Goal: Information Seeking & Learning: Understand process/instructions

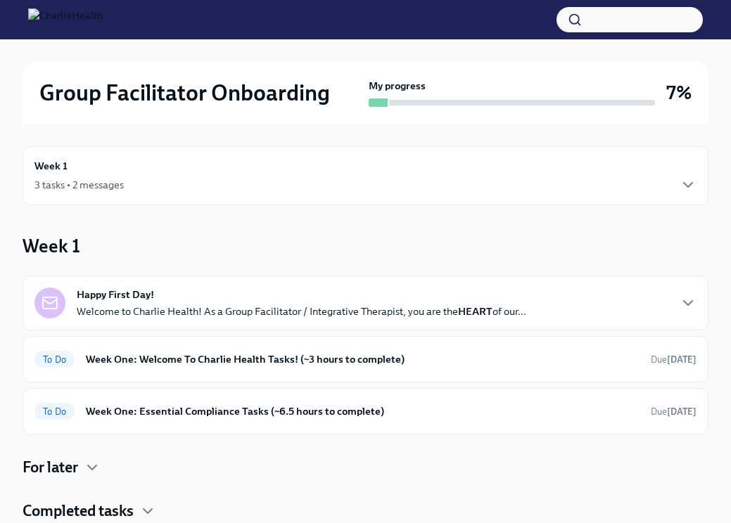
click at [186, 178] on div "3 tasks • 2 messages" at bounding box center [365, 185] width 662 height 17
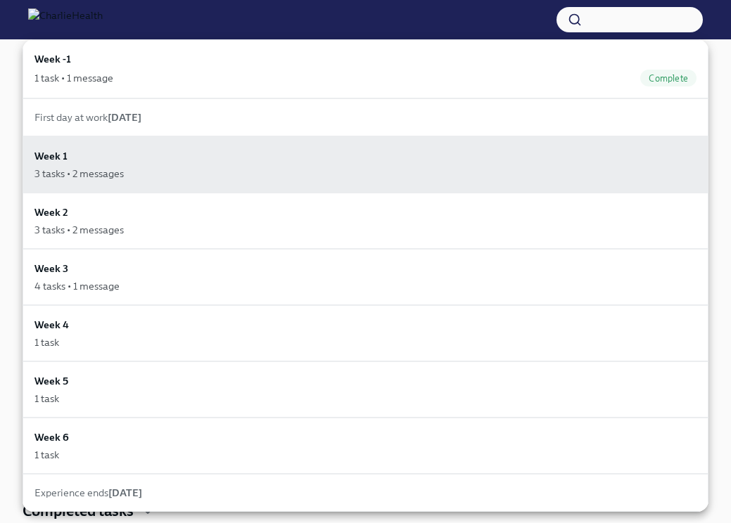
click at [20, 106] on div at bounding box center [365, 261] width 731 height 523
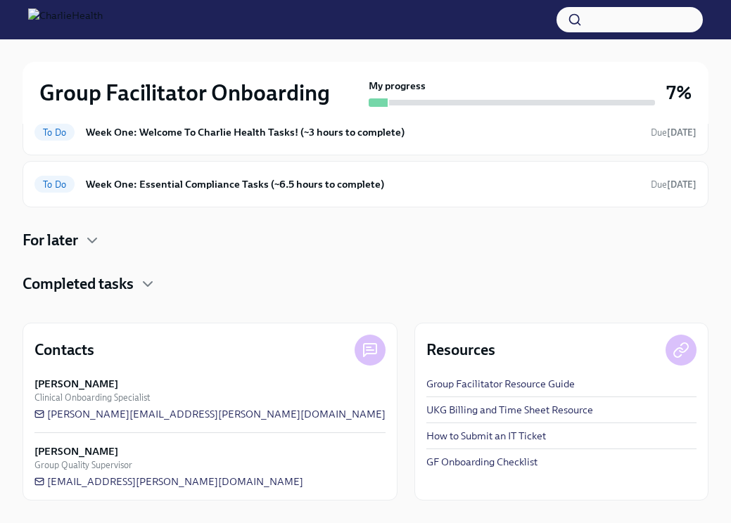
scroll to position [227, 0]
click at [473, 407] on link "UKG Billing and Time Sheet Resource" at bounding box center [509, 410] width 167 height 14
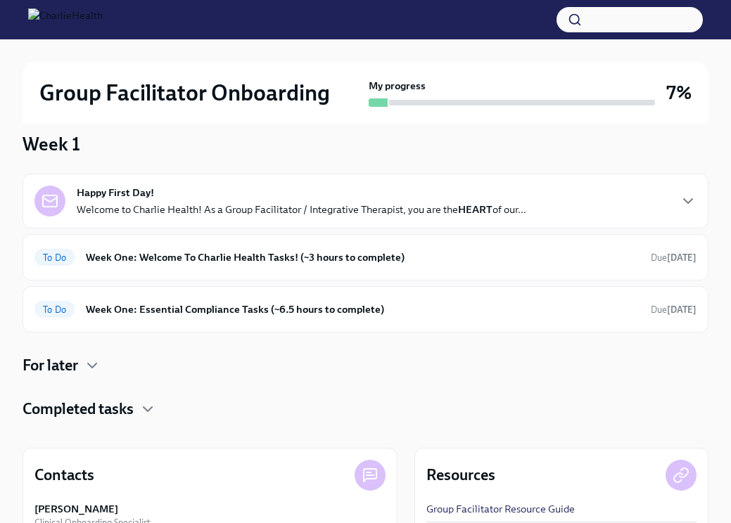
scroll to position [101, 0]
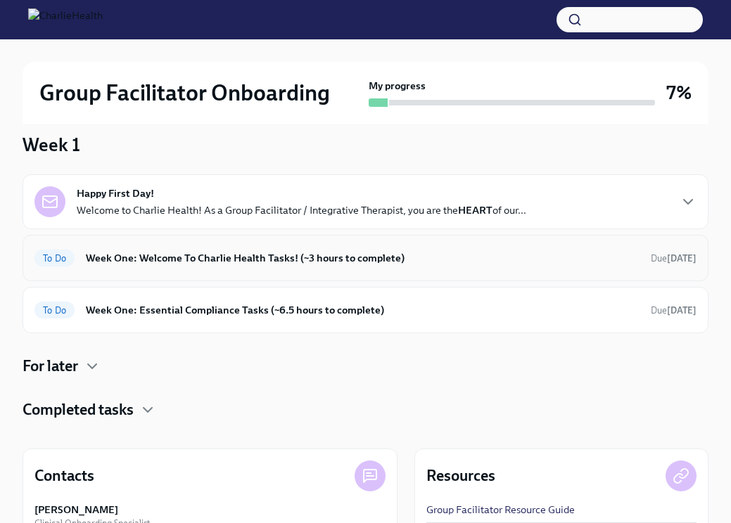
click at [277, 260] on h6 "Week One: Welcome To Charlie Health Tasks! (~3 hours to complete)" at bounding box center [363, 257] width 554 height 15
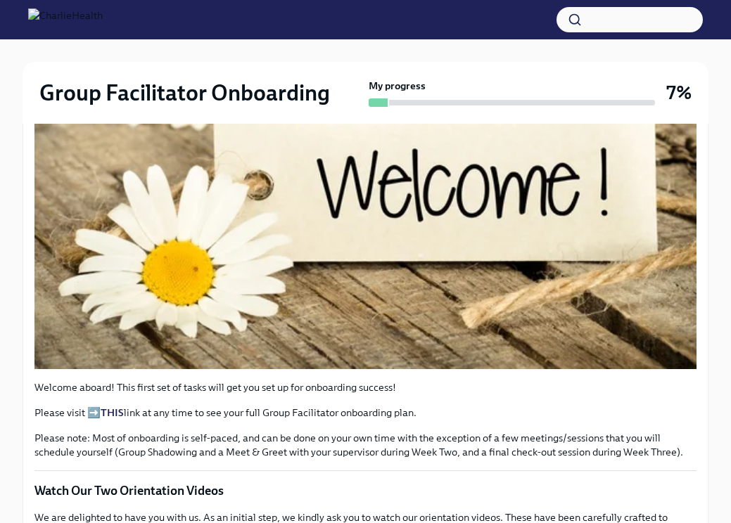
scroll to position [376, 0]
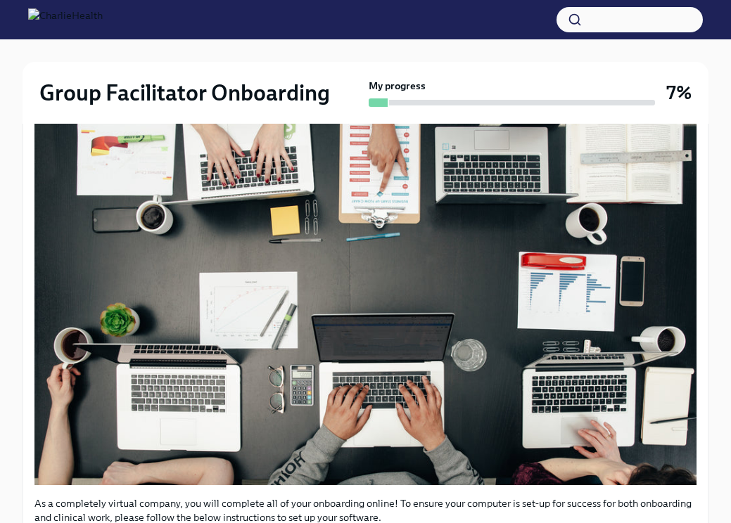
scroll to position [616, 0]
